Goal: Task Accomplishment & Management: Use online tool/utility

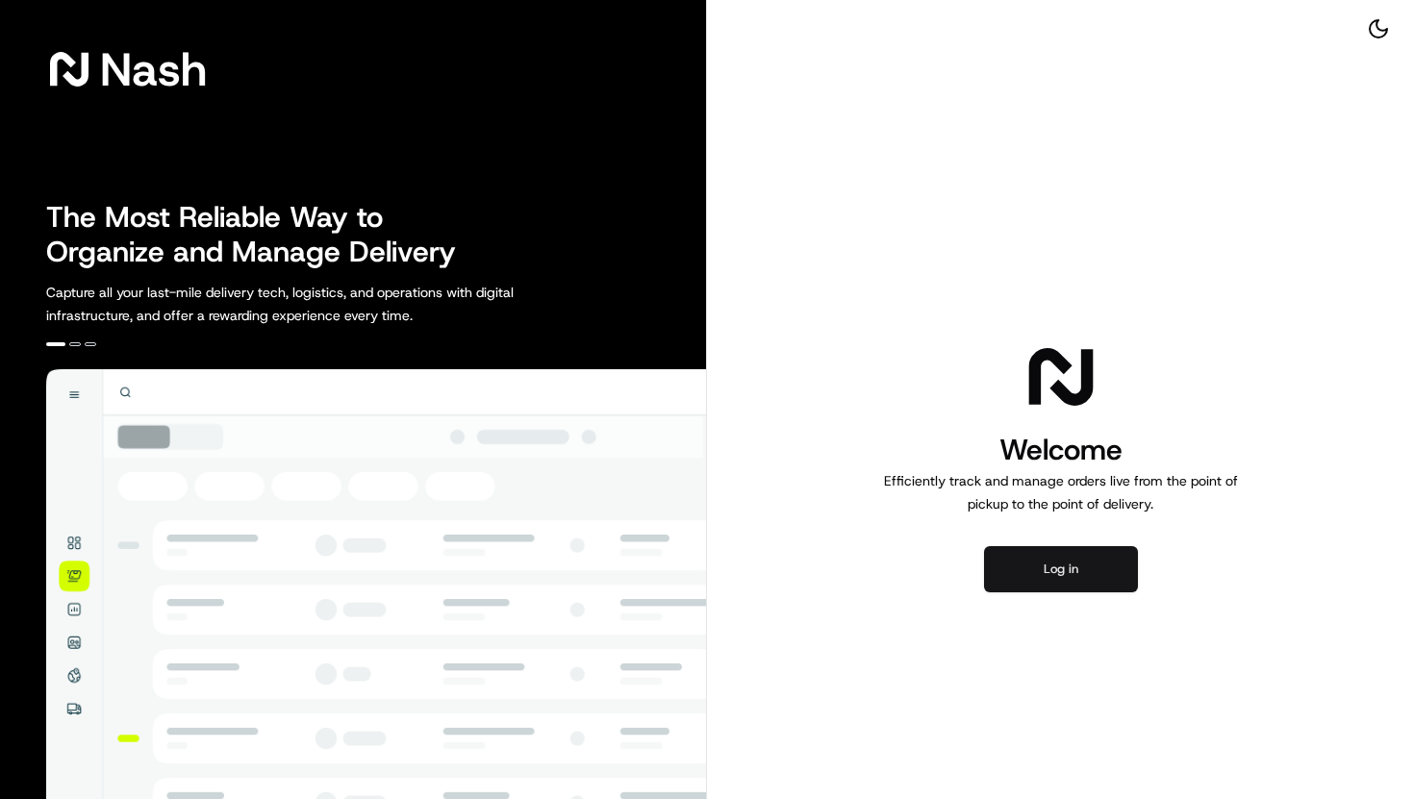
click at [1068, 559] on button "Log in" at bounding box center [1061, 569] width 154 height 46
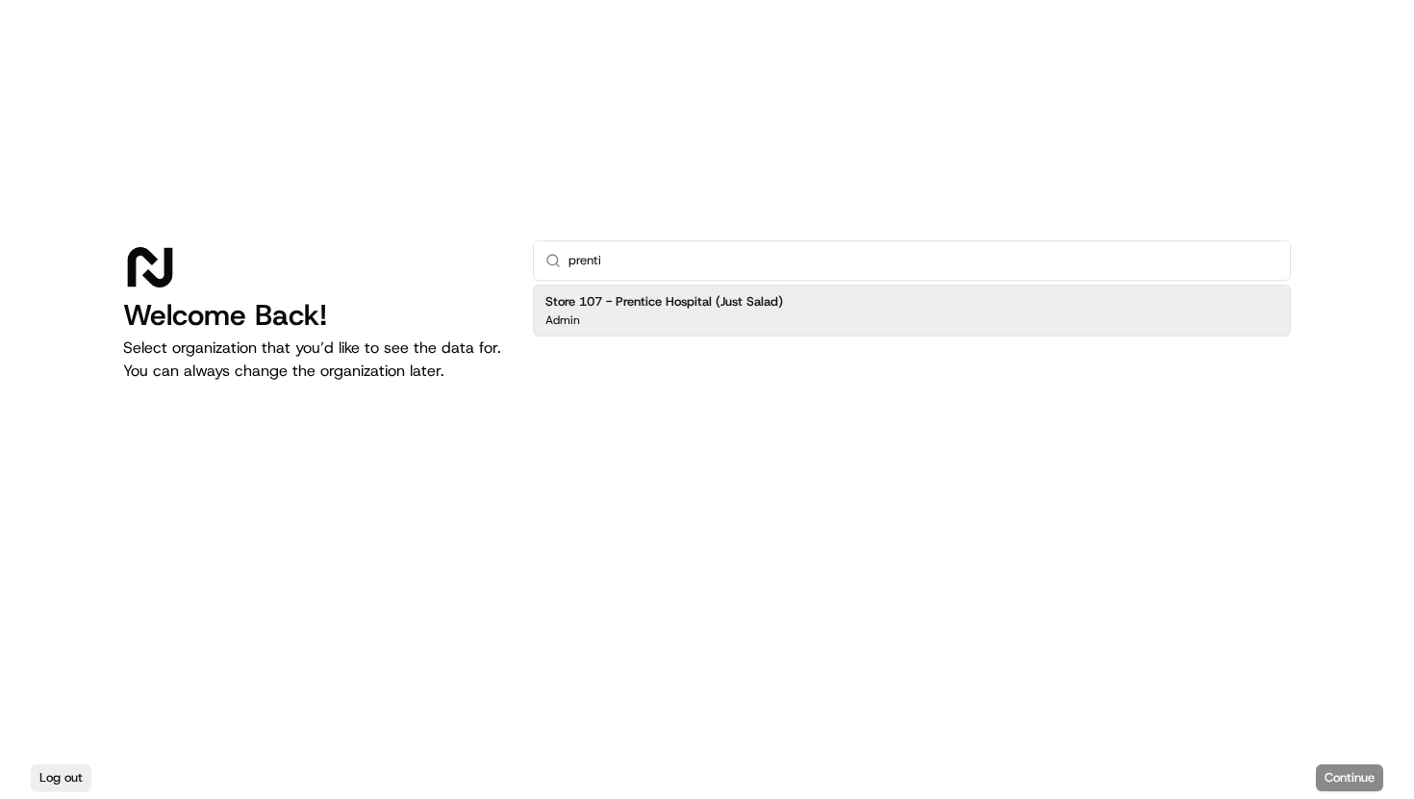
type input "prenti"
click at [598, 303] on h2 "Store 107 - Prentice Hospital (Just Salad)" at bounding box center [664, 301] width 238 height 17
click at [1353, 771] on button "Continue" at bounding box center [1349, 778] width 67 height 27
